Goal: Information Seeking & Learning: Learn about a topic

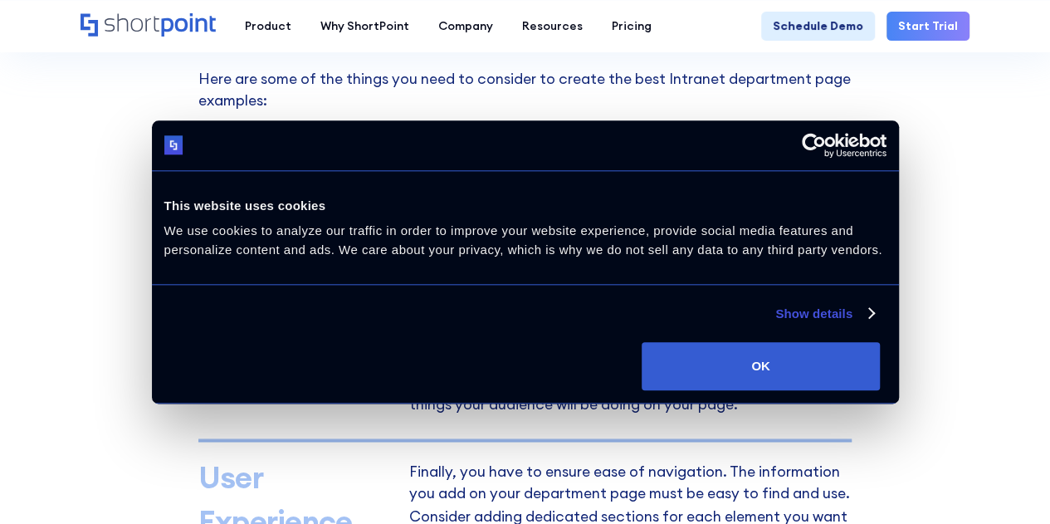
scroll to position [1102, 0]
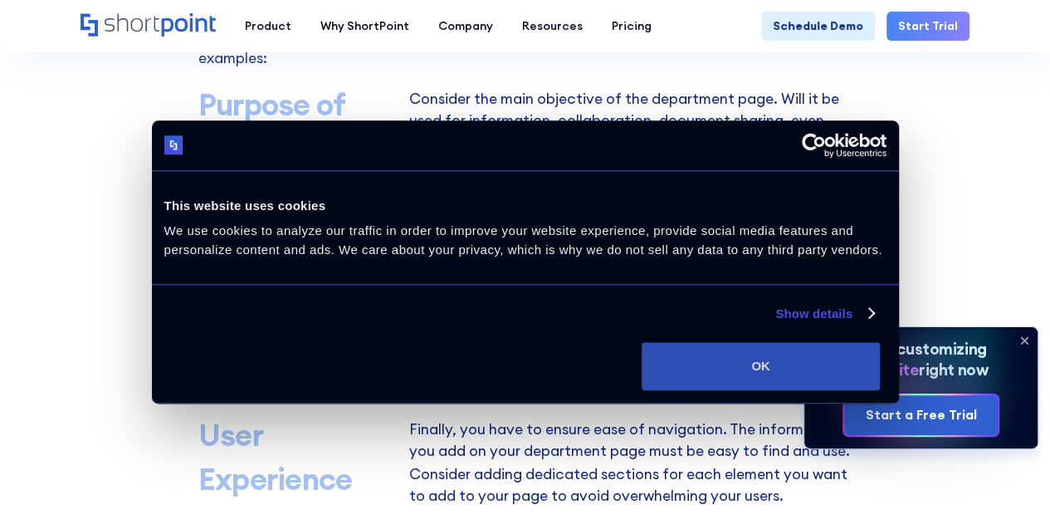
click at [861, 390] on button "OK" at bounding box center [761, 366] width 238 height 48
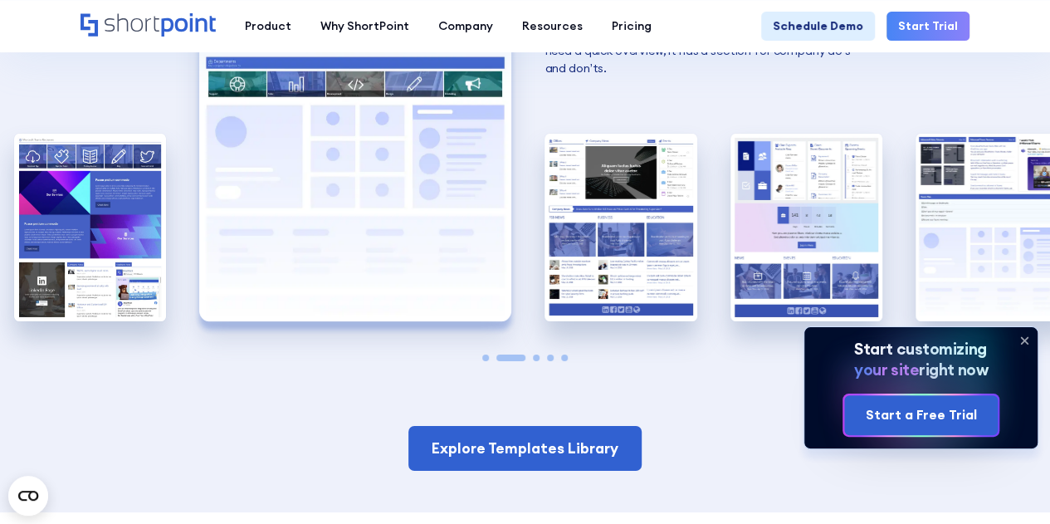
scroll to position [2774, 0]
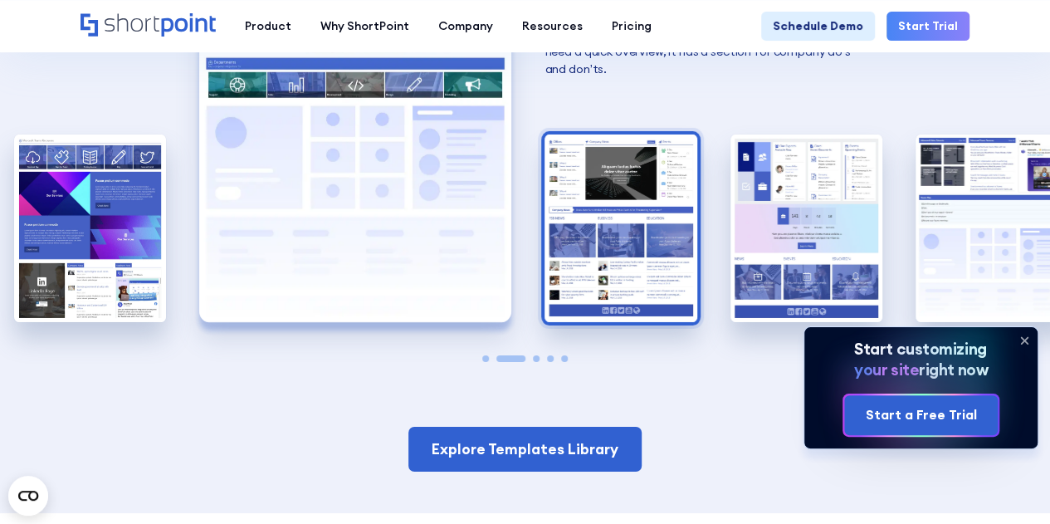
click at [578, 215] on img "3 / 5" at bounding box center [620, 227] width 152 height 187
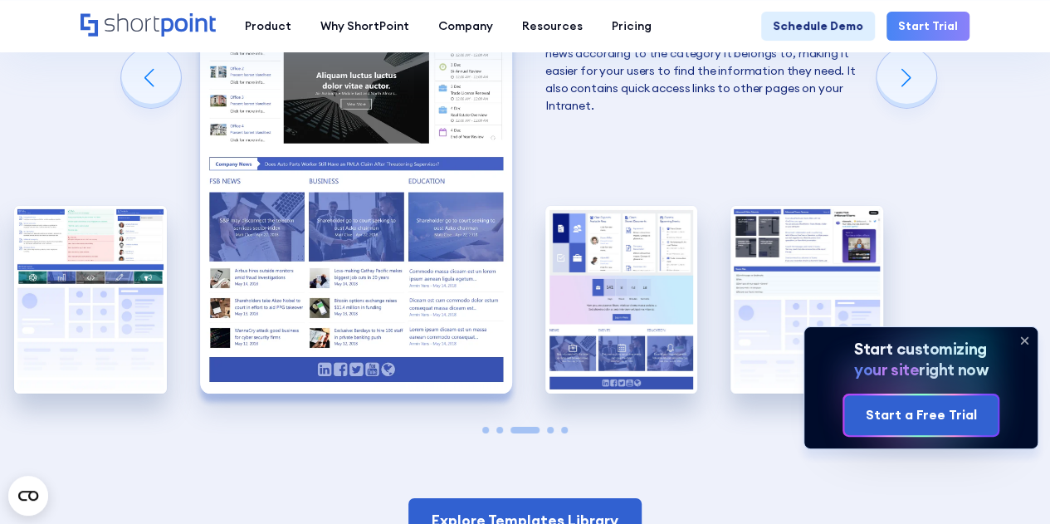
scroll to position [2654, 0]
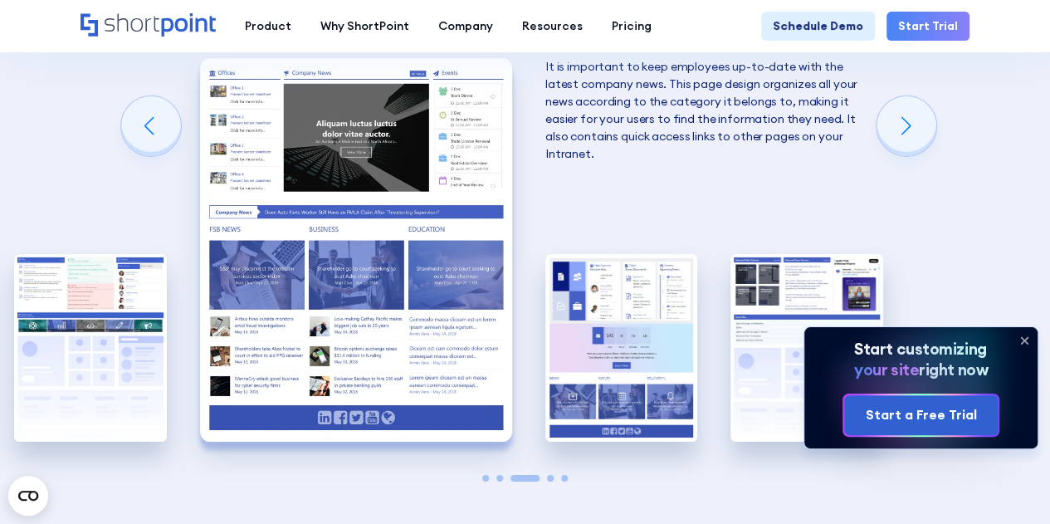
click at [559, 235] on div "A good HR homepage serves as a quick overview of all the services that the HR D…" at bounding box center [525, 248] width 152 height 477
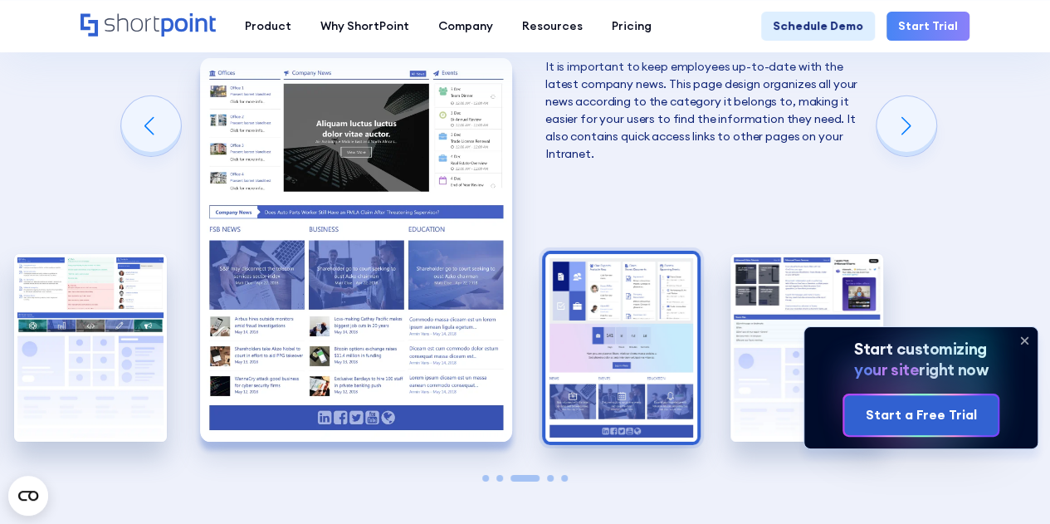
click at [601, 283] on img "4 / 5" at bounding box center [621, 347] width 152 height 187
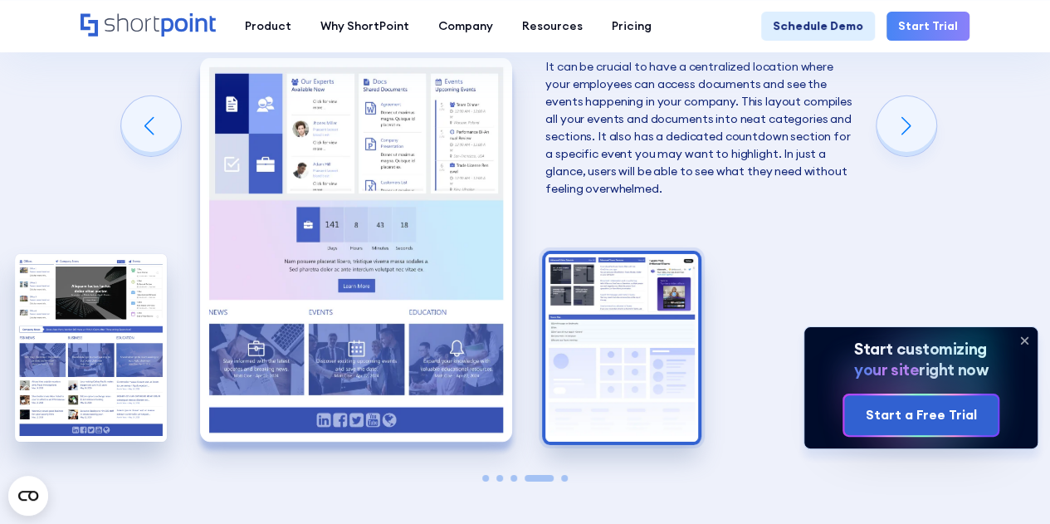
click at [606, 352] on img "5 / 5" at bounding box center [621, 347] width 152 height 187
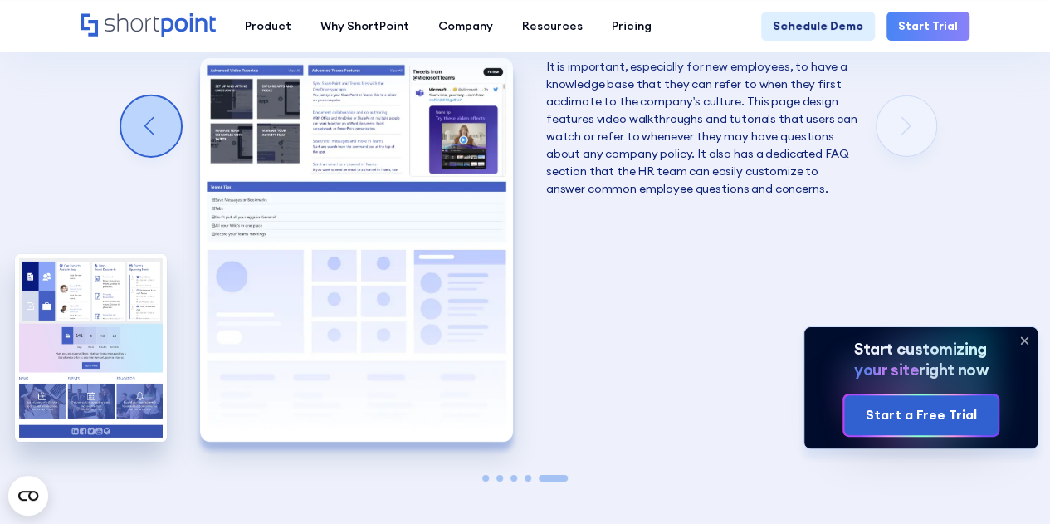
click at [139, 132] on div "Previous slide" at bounding box center [151, 126] width 60 height 60
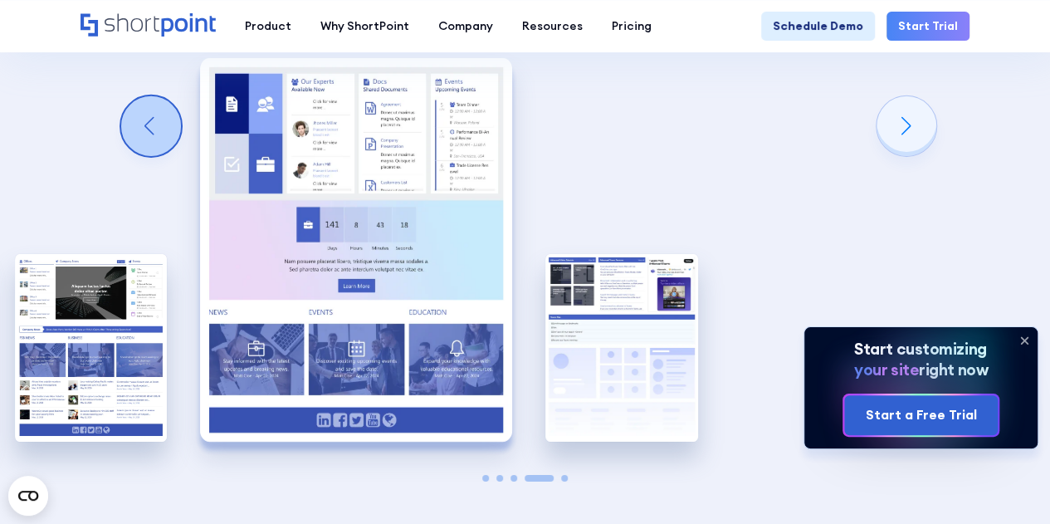
click at [139, 132] on div "Previous slide" at bounding box center [151, 126] width 60 height 60
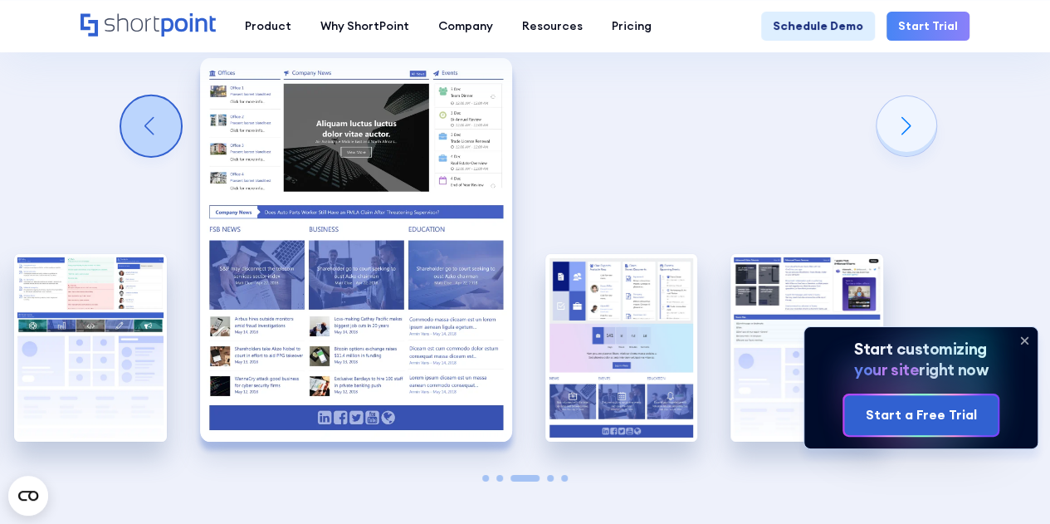
click at [139, 132] on div "Previous slide" at bounding box center [151, 126] width 60 height 60
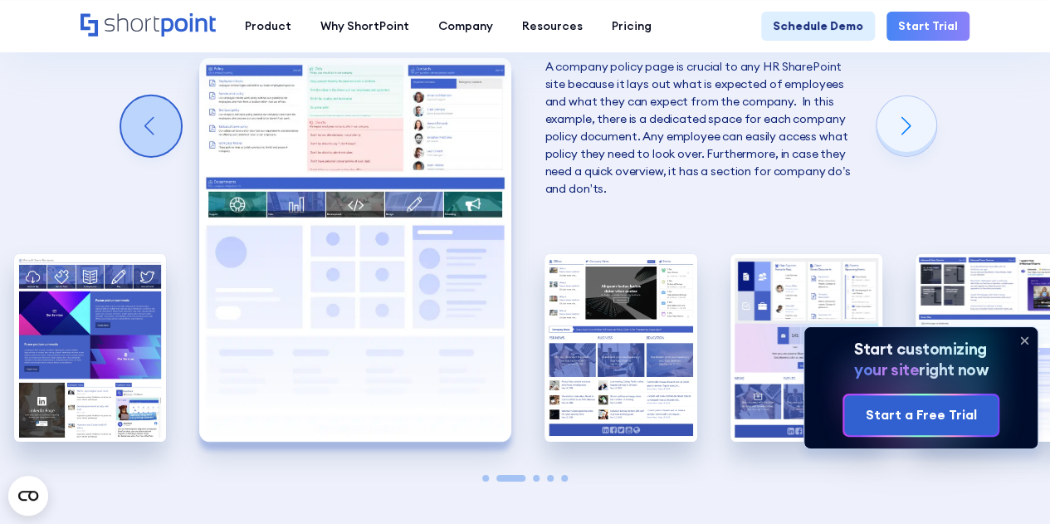
click at [139, 132] on div "Previous slide" at bounding box center [151, 126] width 60 height 60
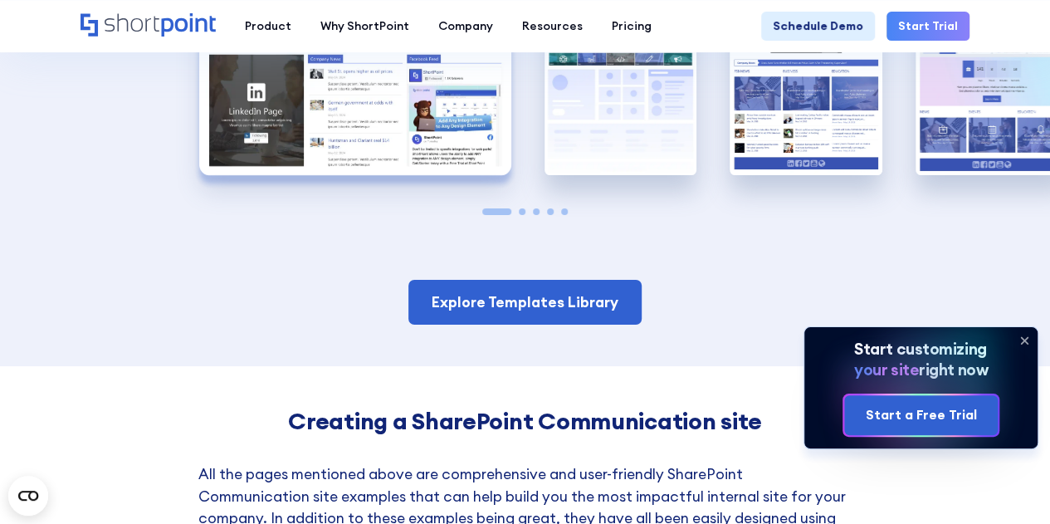
scroll to position [2921, 0]
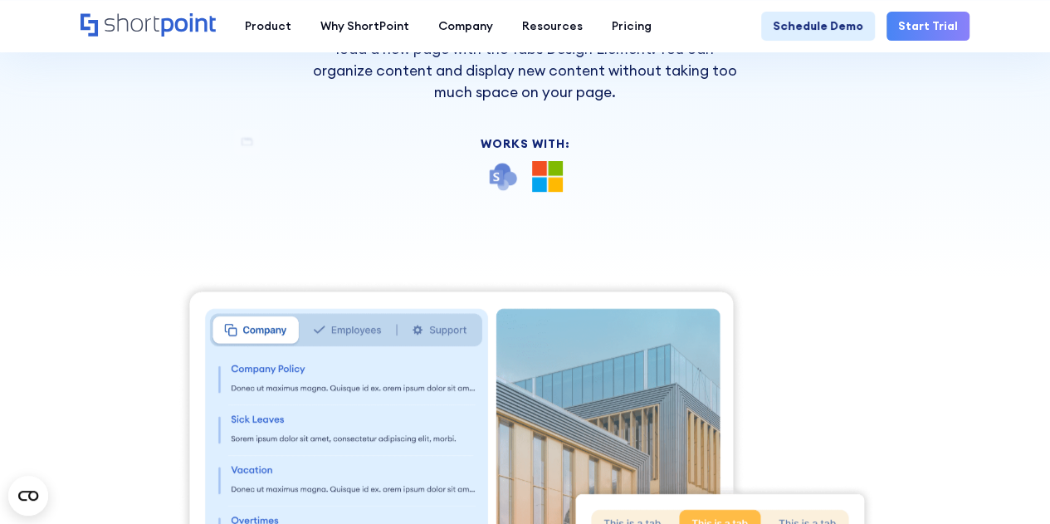
scroll to position [221, 0]
